Goal: Task Accomplishment & Management: Manage account settings

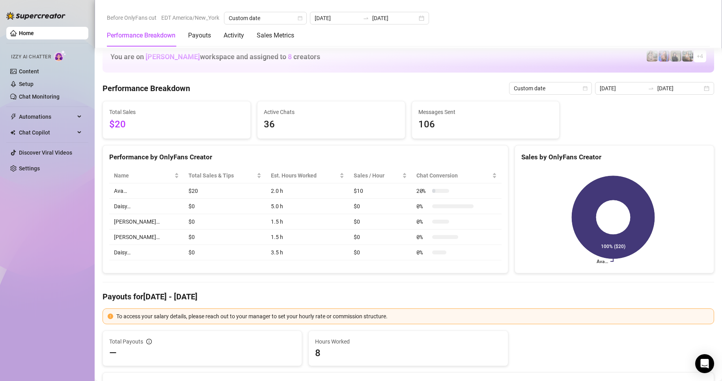
scroll to position [1206, 0]
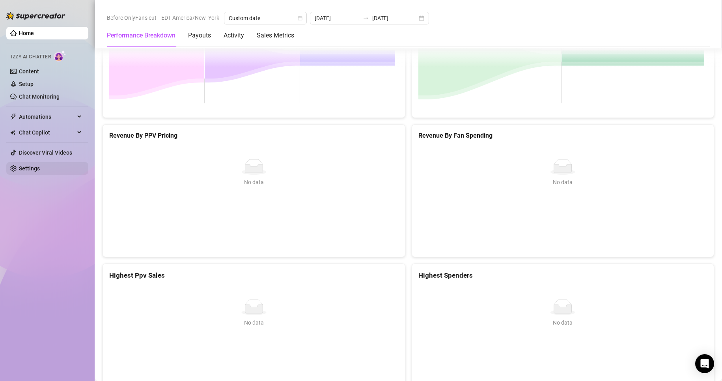
click at [25, 171] on link "Settings" at bounding box center [29, 168] width 21 height 6
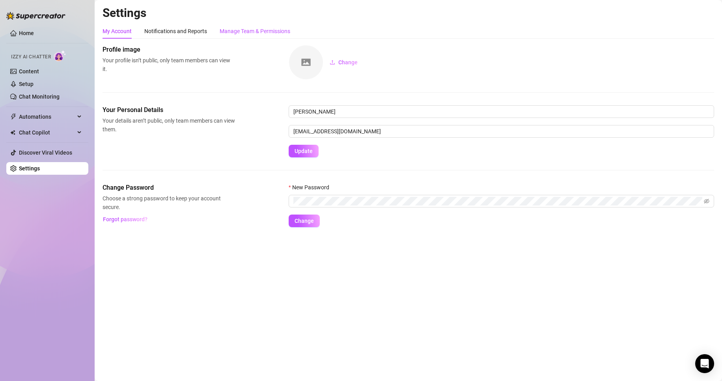
click at [275, 32] on div "Manage Team & Permissions" at bounding box center [255, 31] width 71 height 9
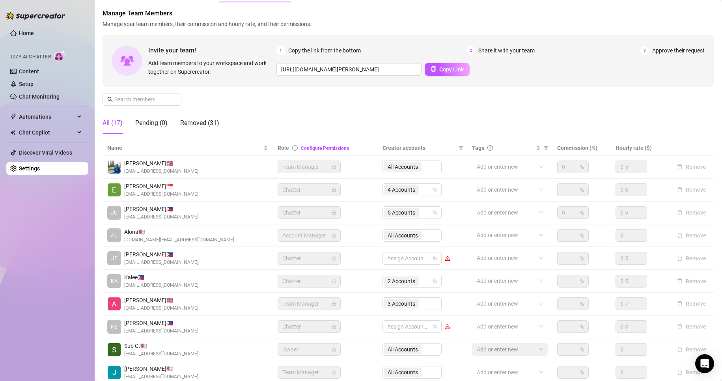
scroll to position [94, 0]
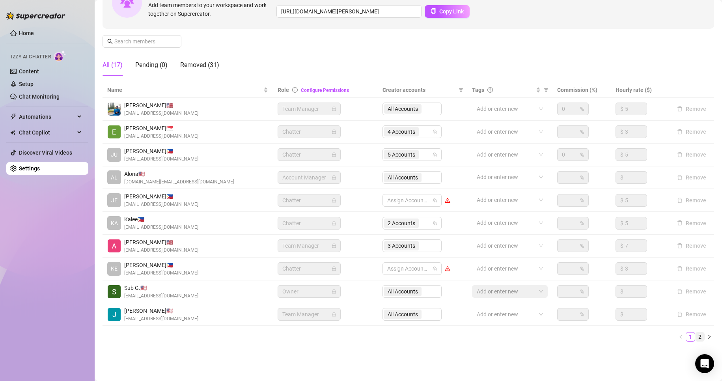
click at [695, 339] on link "2" at bounding box center [699, 336] width 9 height 9
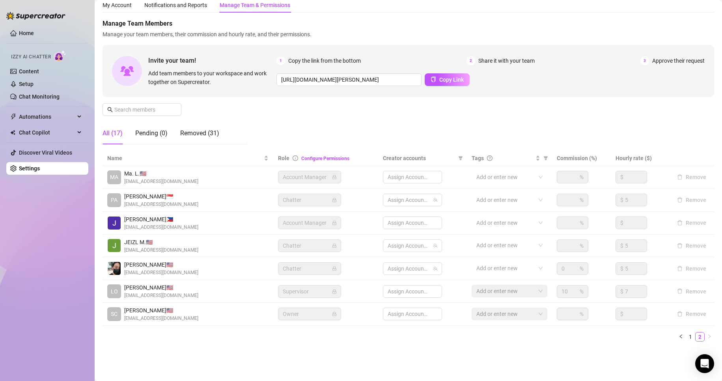
scroll to position [26, 0]
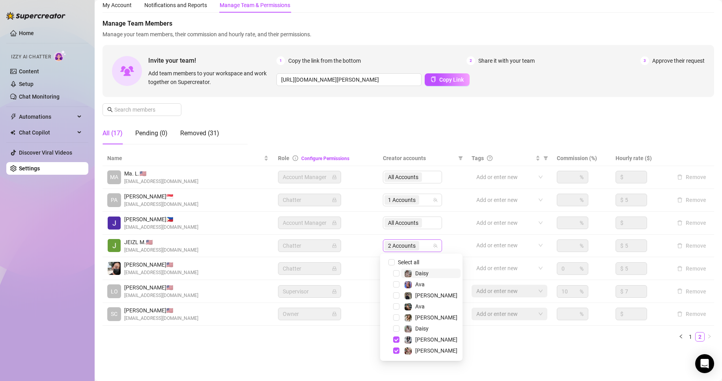
click at [395, 247] on span "2 Accounts" at bounding box center [402, 245] width 28 height 9
click at [396, 351] on span "Select tree node" at bounding box center [396, 350] width 6 height 6
click at [396, 342] on span "Select tree node" at bounding box center [396, 339] width 6 height 6
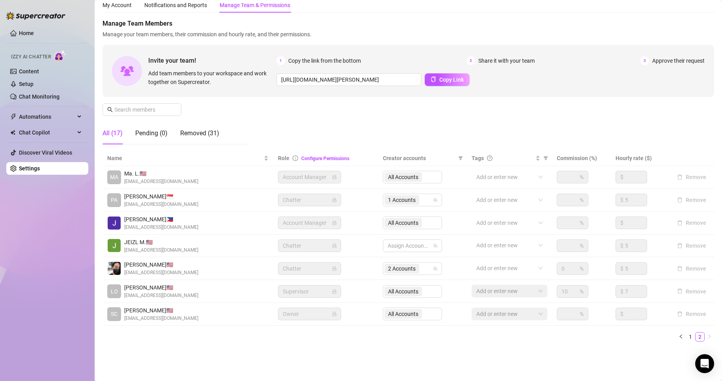
click at [365, 342] on div "Name Role Configure Permissions Creator accounts Tags Commission (%) Hourly rat…" at bounding box center [408, 249] width 611 height 197
click at [401, 196] on span "1 Accounts" at bounding box center [402, 200] width 28 height 9
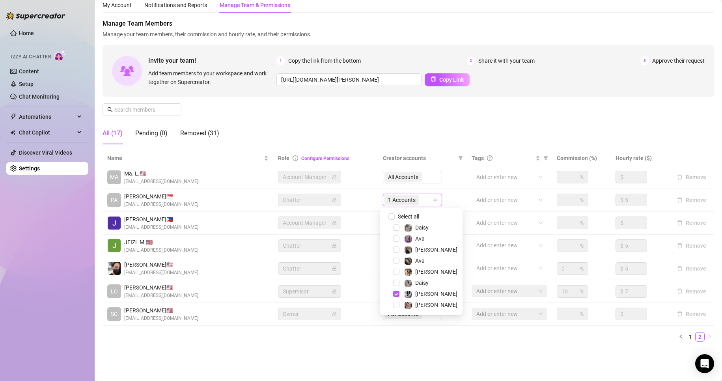
click at [393, 294] on div "[PERSON_NAME]" at bounding box center [421, 293] width 78 height 9
click at [395, 295] on span "Select tree node" at bounding box center [396, 294] width 6 height 6
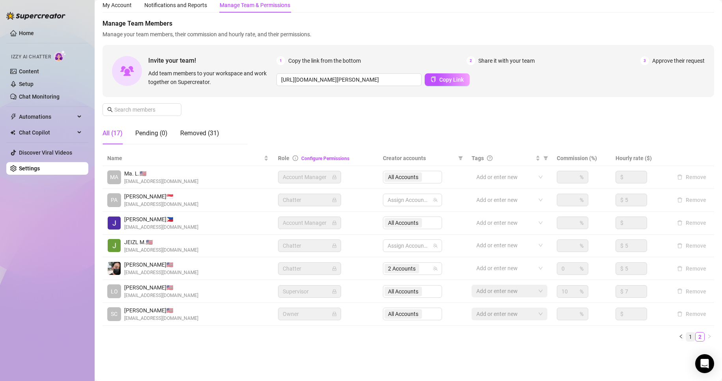
click at [686, 334] on link "1" at bounding box center [690, 336] width 9 height 9
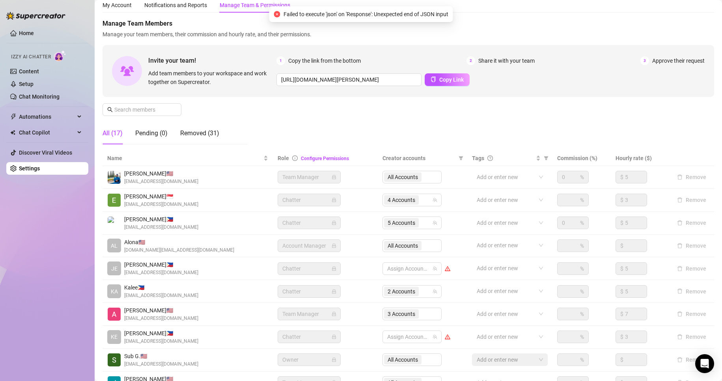
scroll to position [94, 0]
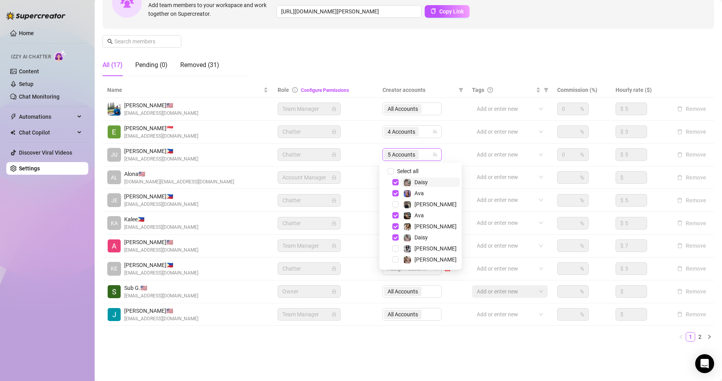
click at [402, 153] on span "5 Accounts" at bounding box center [402, 154] width 28 height 9
click at [392, 173] on input "Select all" at bounding box center [391, 171] width 6 height 6
checkbox input "false"
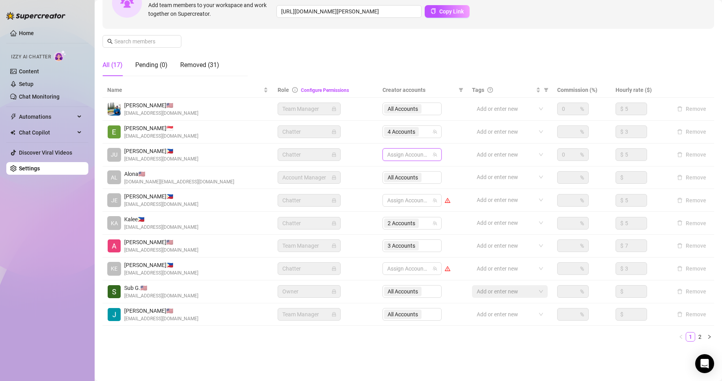
click at [382, 360] on main "Settings My Account Notifications and Reports Manage Team & Permissions Profile…" at bounding box center [408, 143] width 627 height 475
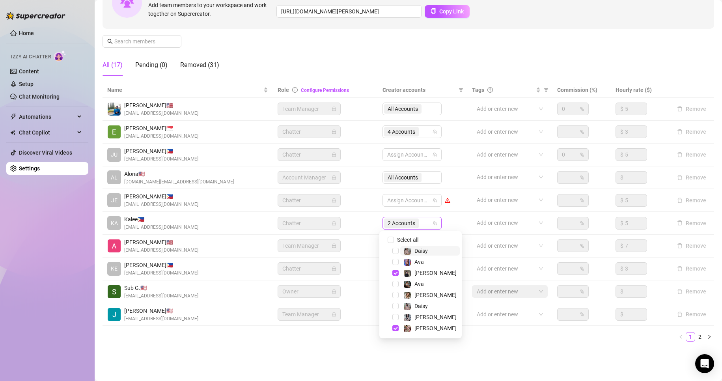
click at [407, 225] on span "2 Accounts" at bounding box center [402, 223] width 28 height 9
click at [390, 240] on input "Select all" at bounding box center [391, 240] width 6 height 6
checkbox input "false"
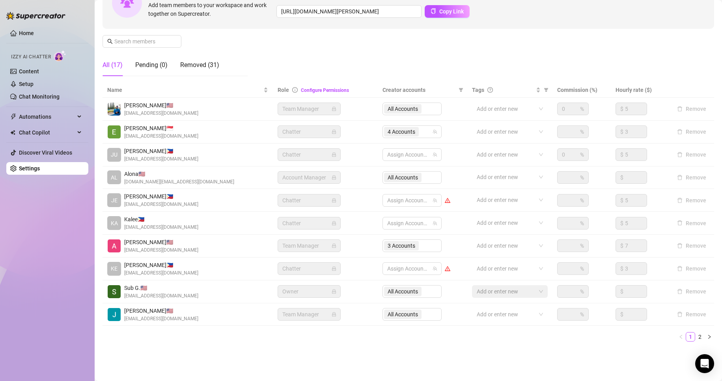
click at [522, 363] on main "Settings My Account Notifications and Reports Manage Team & Permissions Profile…" at bounding box center [408, 143] width 627 height 475
